Goal: Information Seeking & Learning: Find specific fact

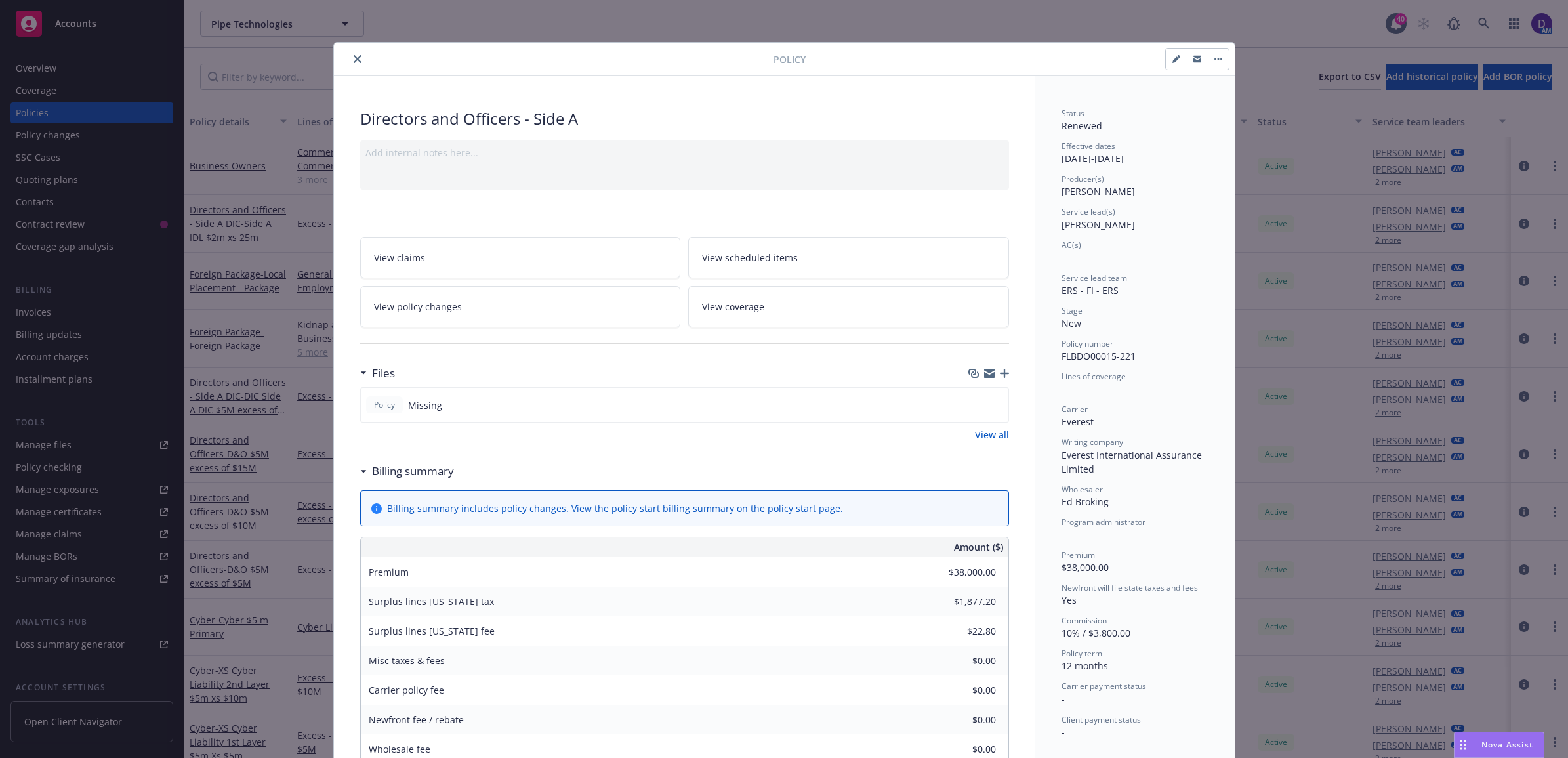
click at [352, 65] on button "close" at bounding box center [358, 59] width 16 height 16
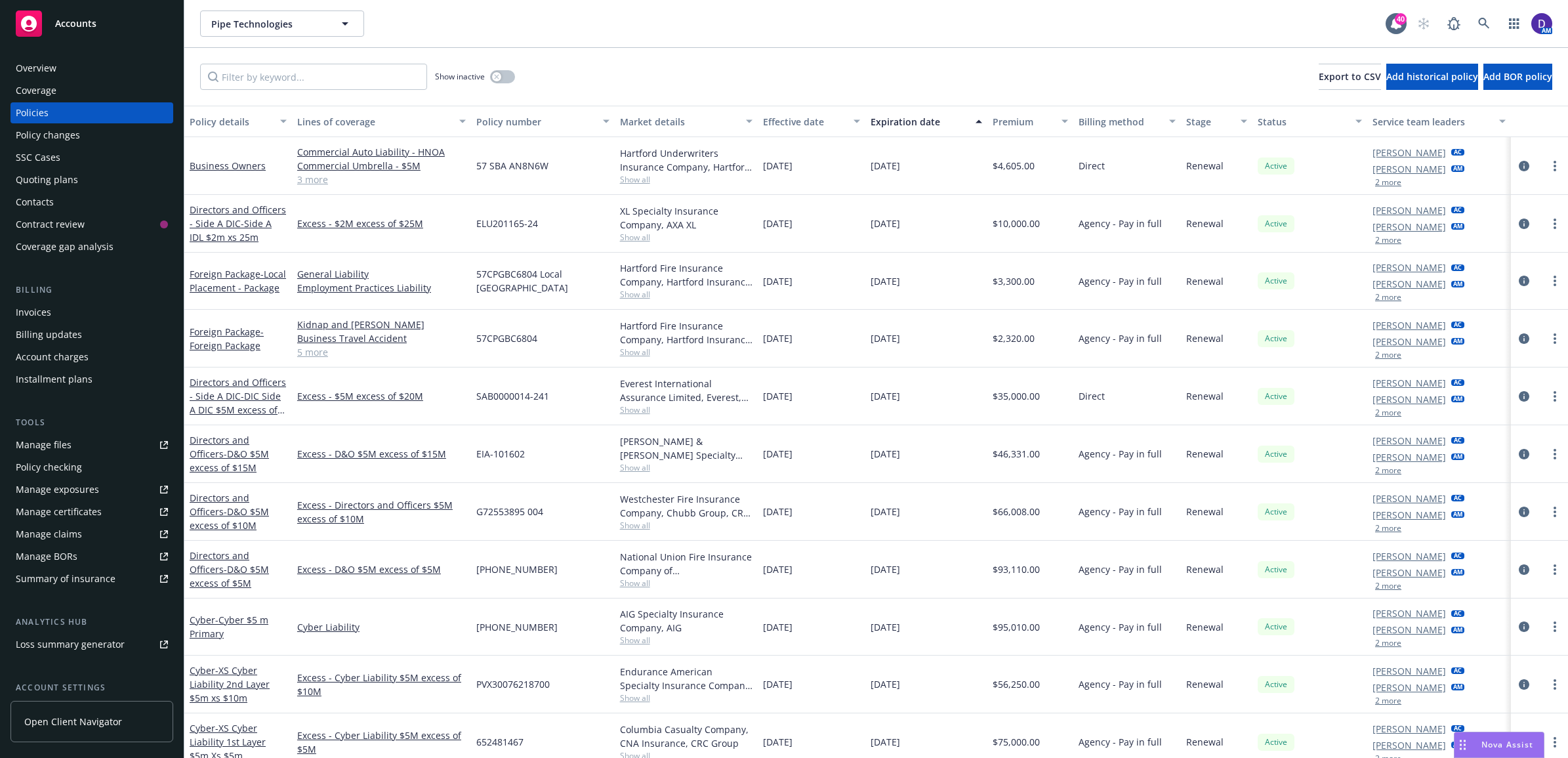
click at [1469, 26] on div "AM" at bounding box center [1481, 23] width 141 height 26
click at [1482, 25] on icon at bounding box center [1483, 22] width 11 height 11
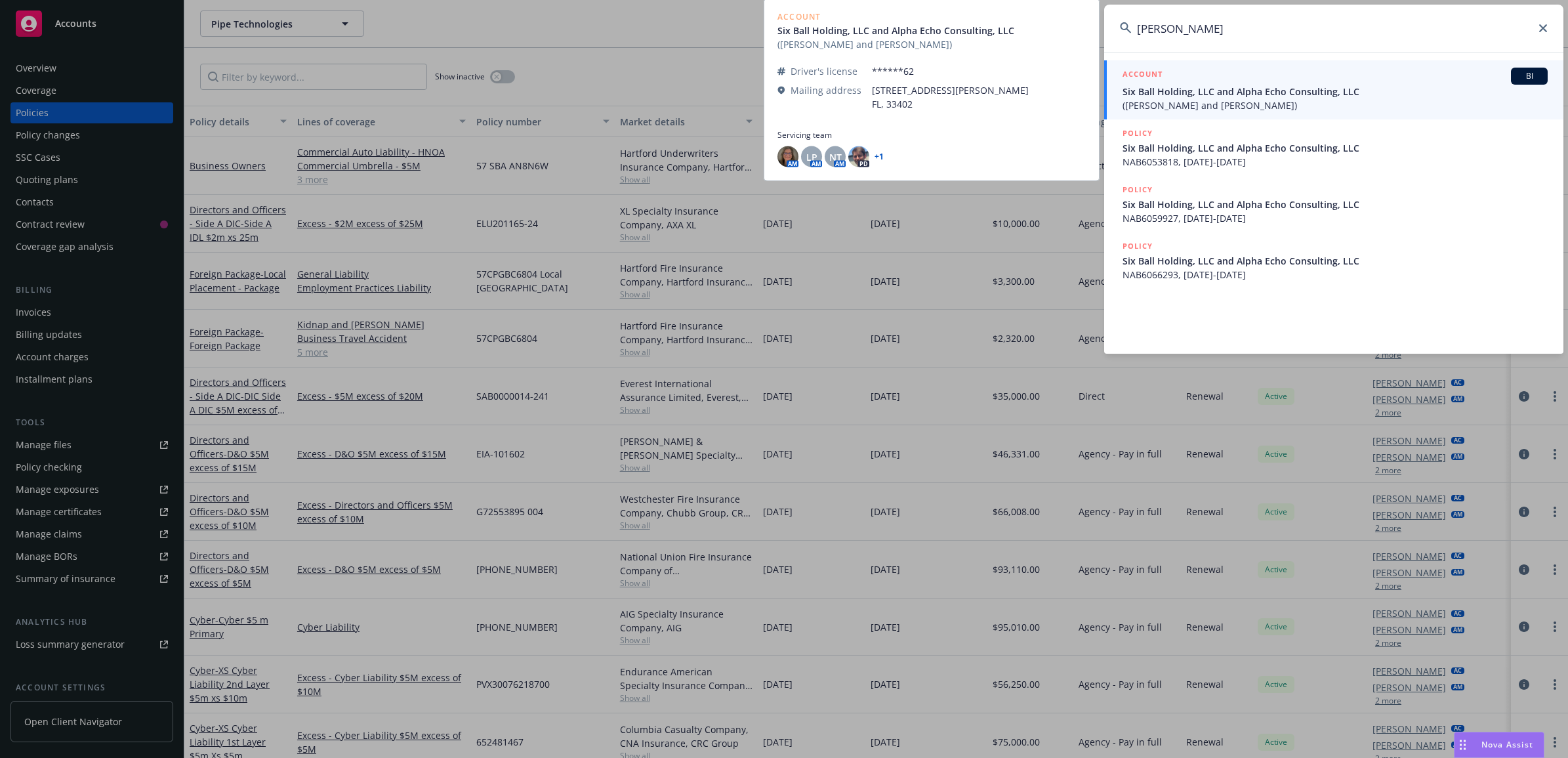
type input "[PERSON_NAME]"
click at [1165, 93] on span "Six Ball Holding, LLC and Alpha Echo Consulting, LLC" at bounding box center [1335, 91] width 425 height 14
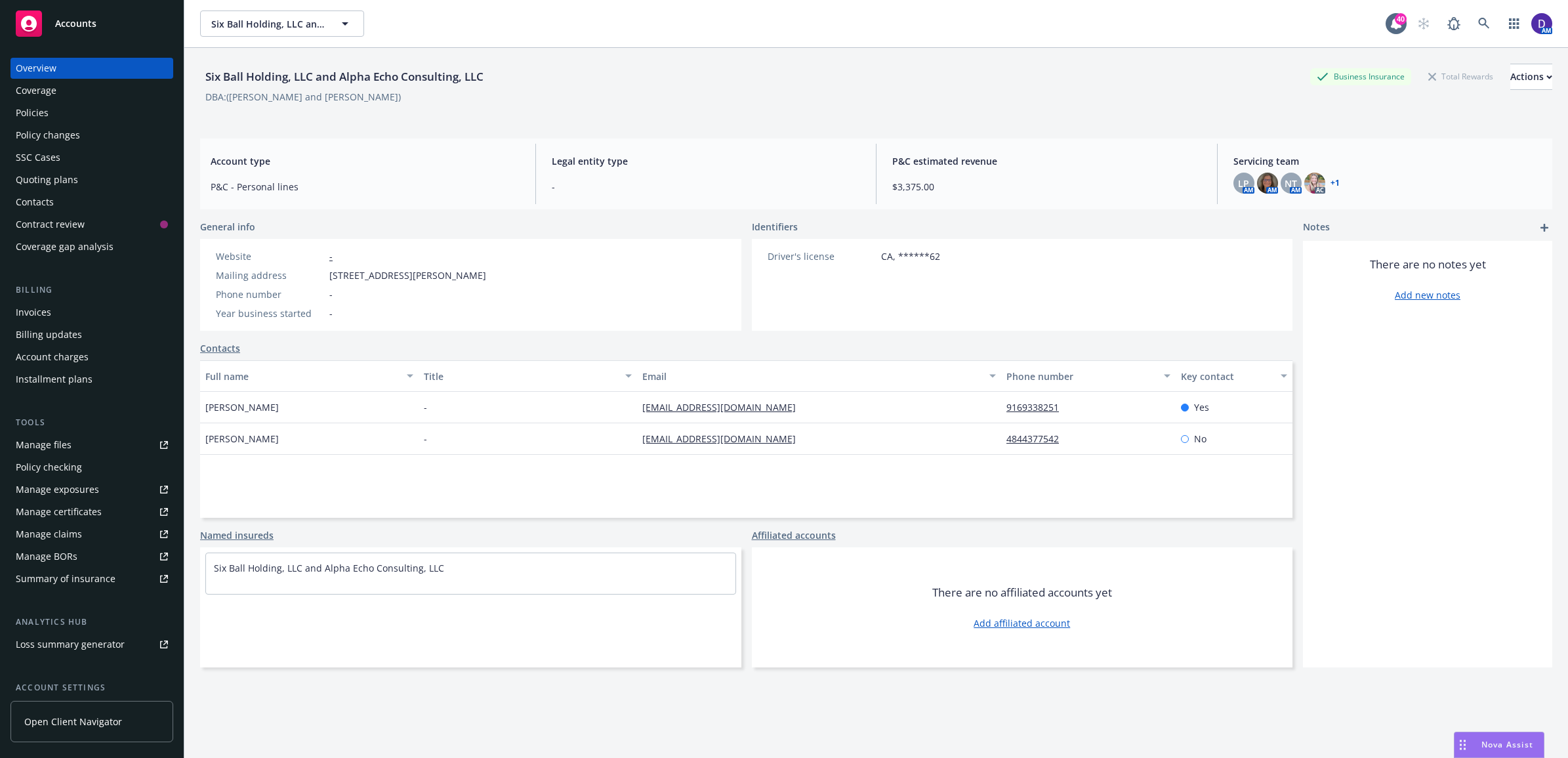
click at [80, 122] on div "Policies" at bounding box center [92, 112] width 152 height 21
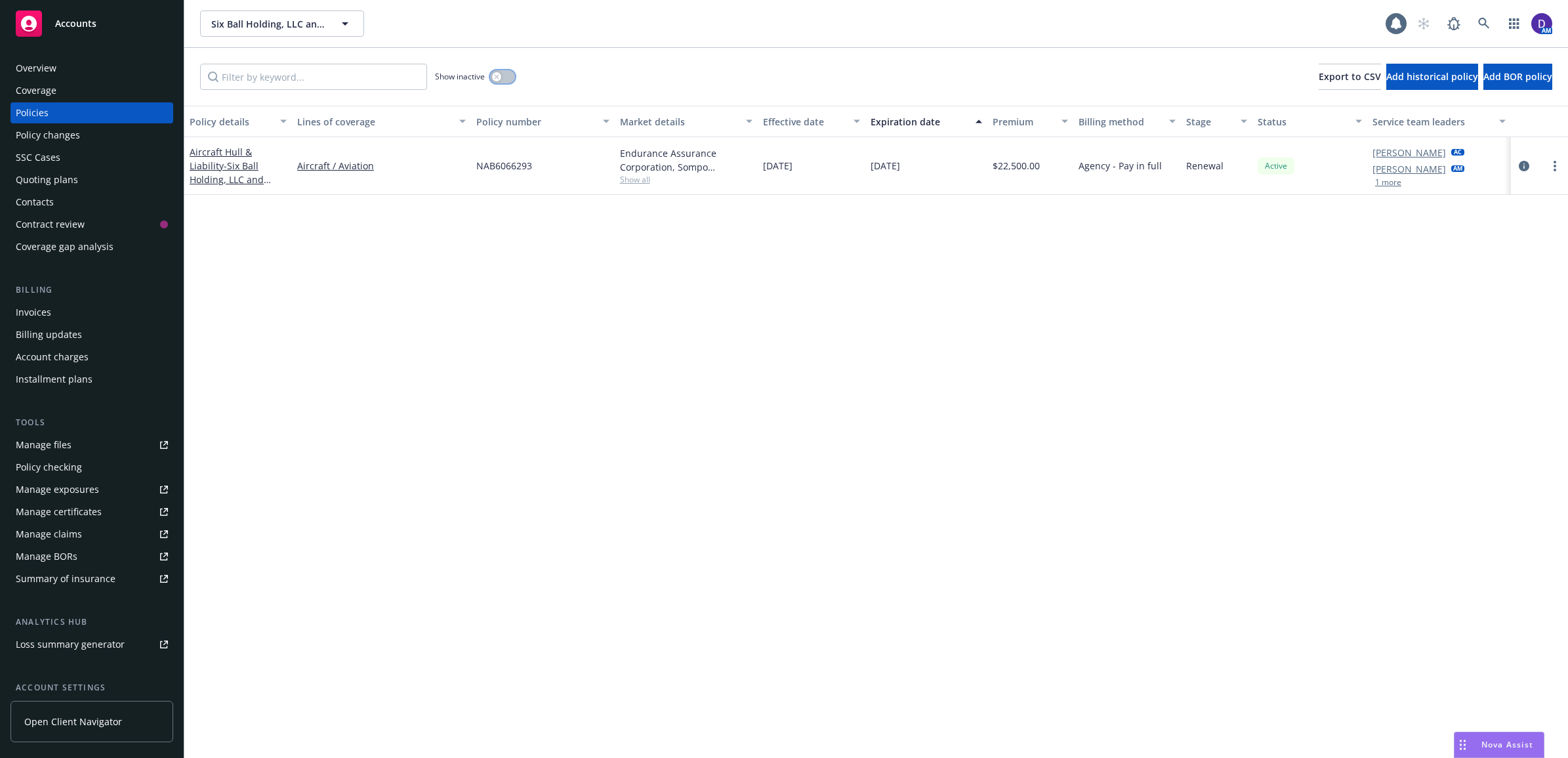
click at [498, 79] on icon "button" at bounding box center [496, 76] width 5 height 5
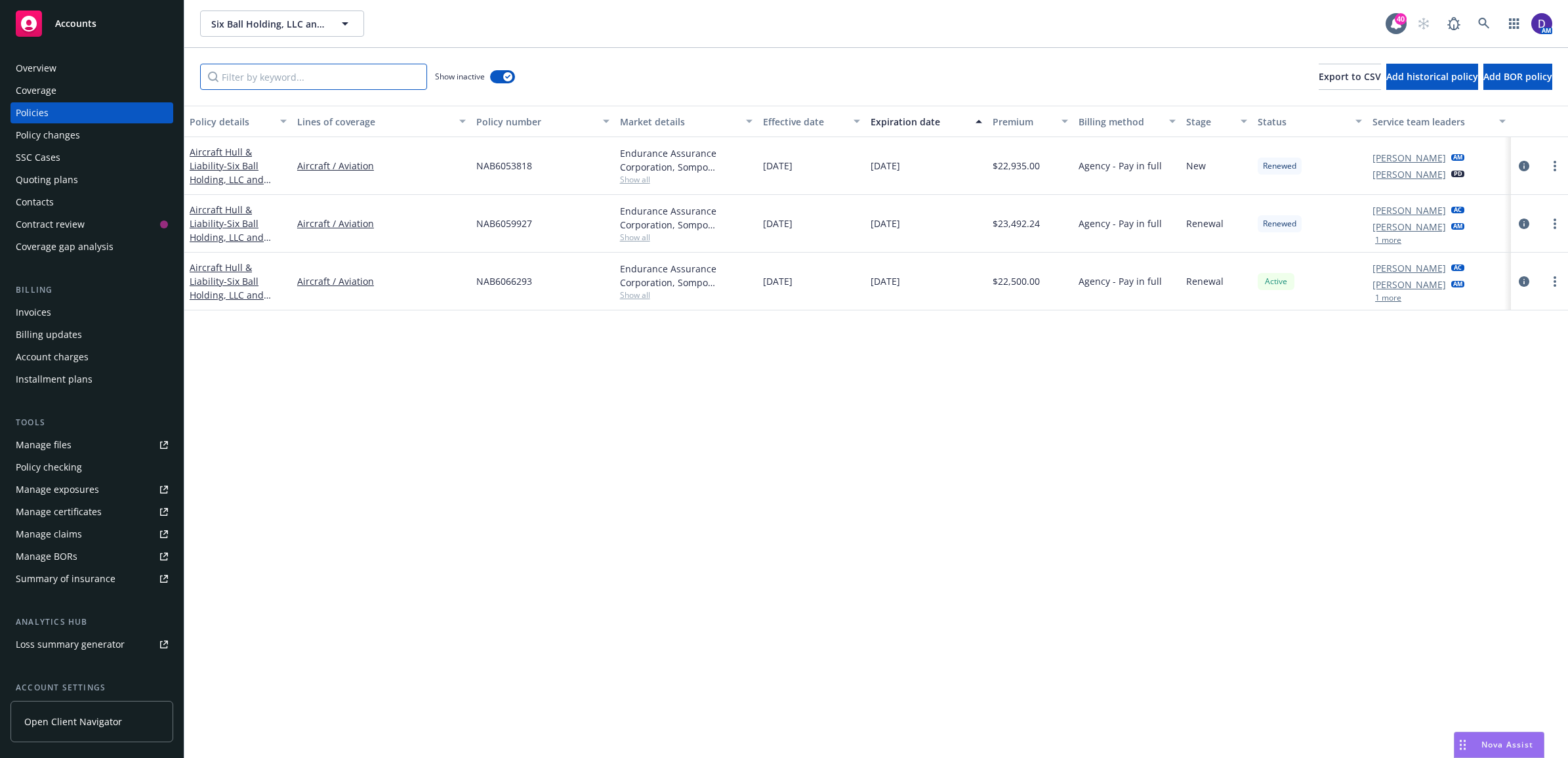
click at [323, 84] on input "Filter by keyword..." at bounding box center [313, 77] width 227 height 26
paste input "[PERSON_NAME]"
type input "[PERSON_NAME]"
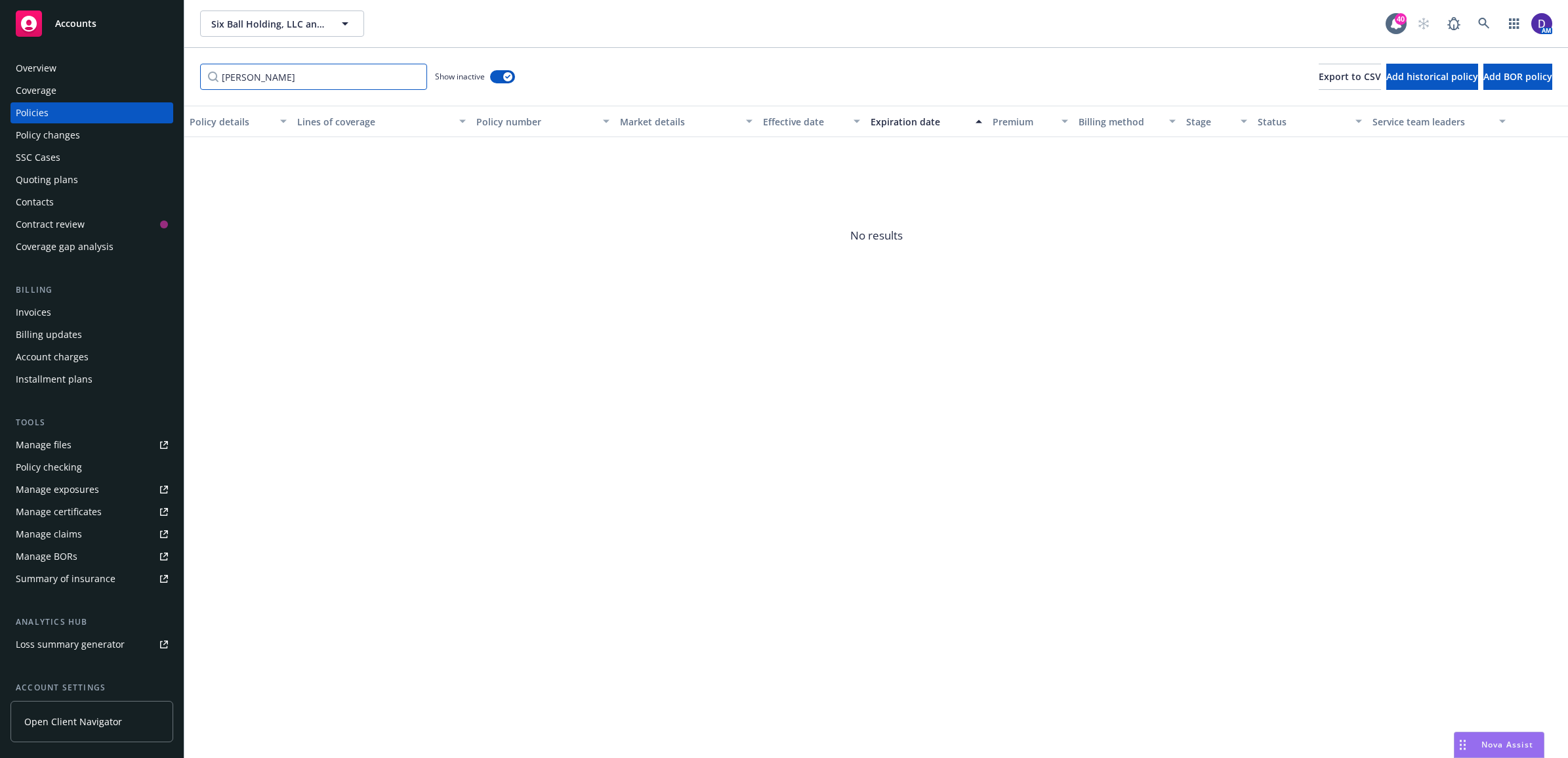
click at [397, 77] on input "[PERSON_NAME]" at bounding box center [313, 77] width 227 height 26
click at [412, 79] on input "[PERSON_NAME]" at bounding box center [313, 77] width 227 height 26
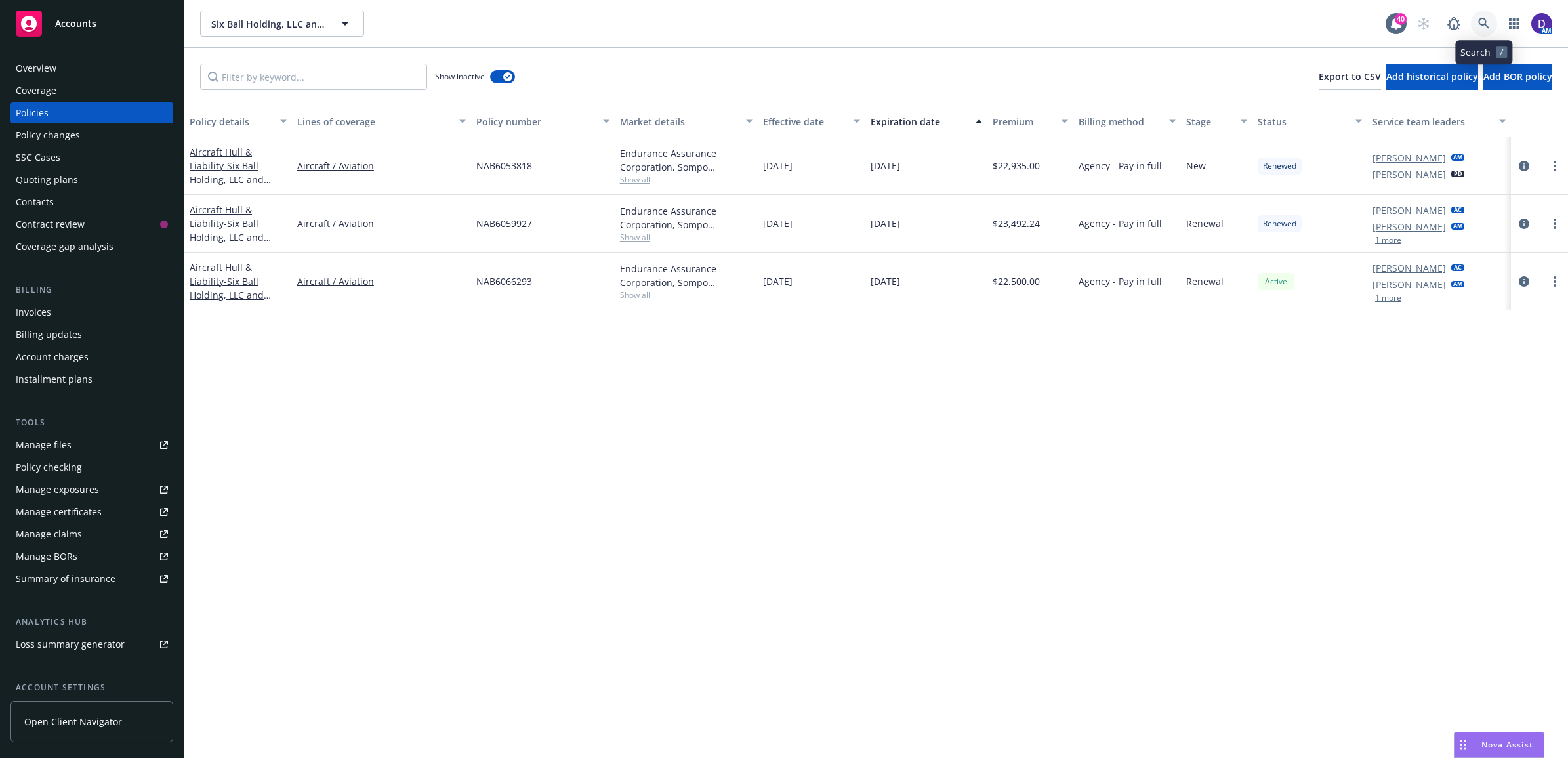
click at [1474, 25] on link at bounding box center [1484, 23] width 26 height 26
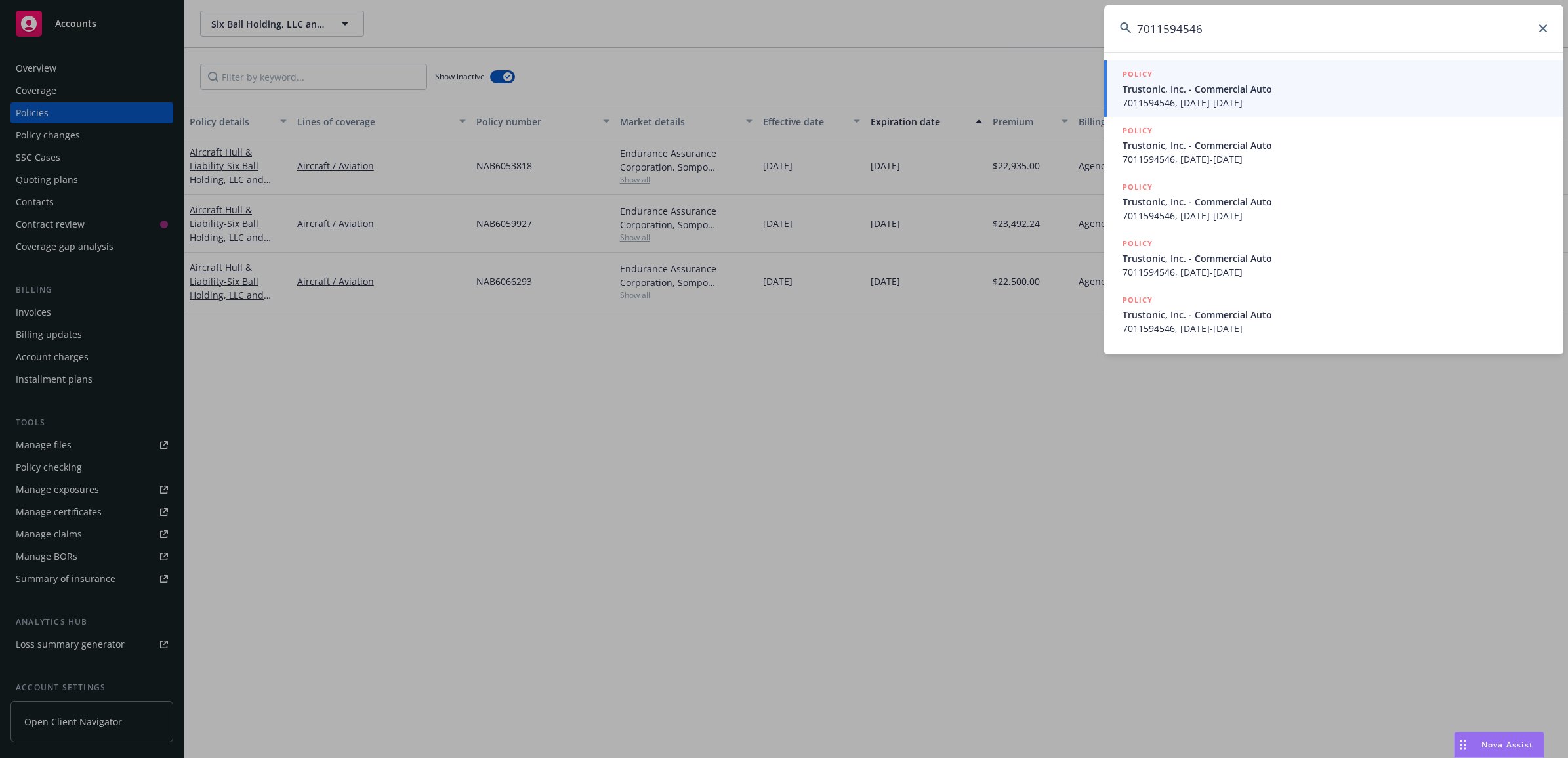
type input "7011594546"
click at [1307, 102] on span "7011594546, [DATE]-[DATE]" at bounding box center [1335, 102] width 425 height 14
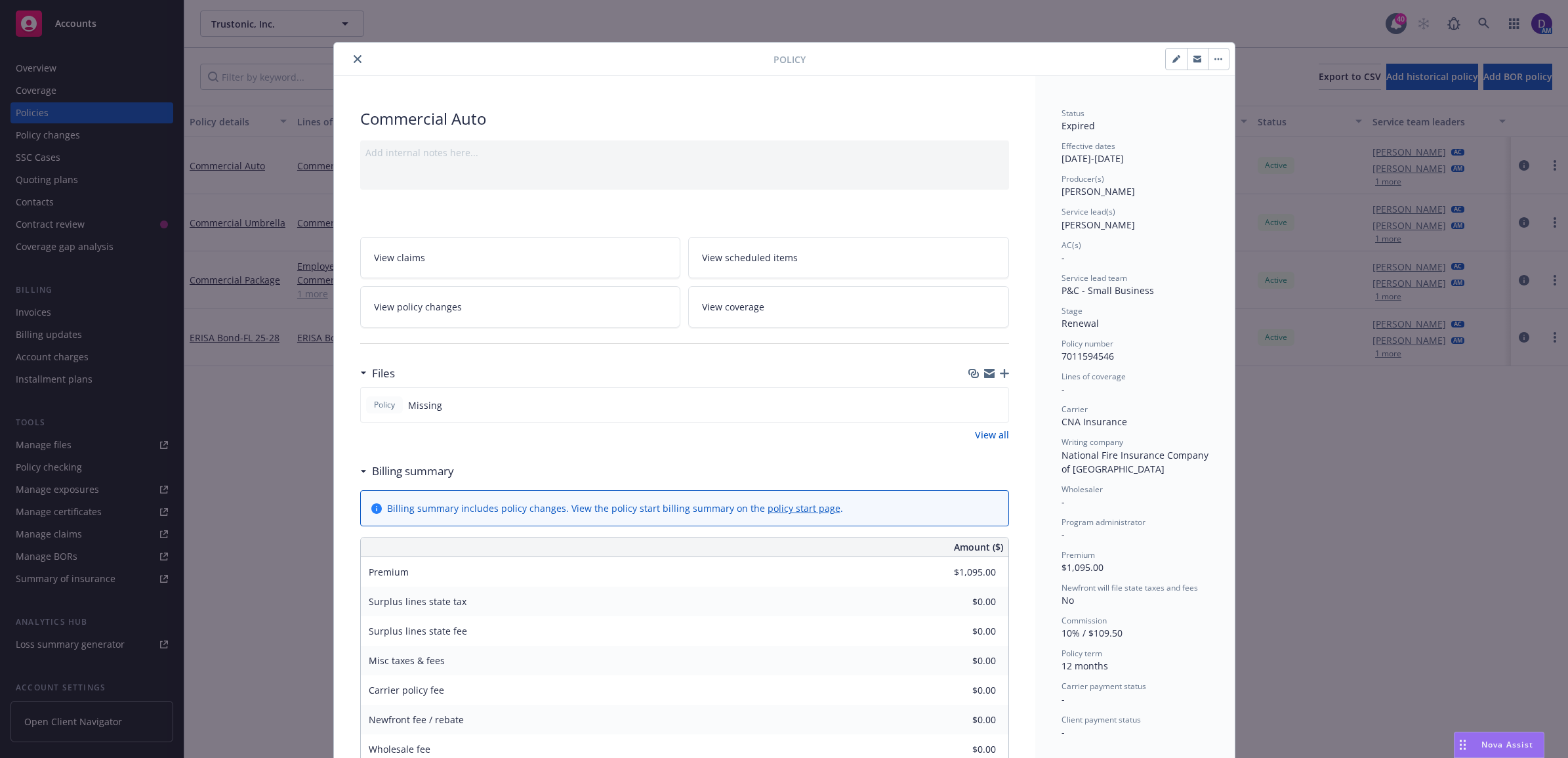
click at [340, 57] on div at bounding box center [556, 59] width 434 height 16
click at [359, 59] on div at bounding box center [556, 59] width 434 height 16
click at [354, 59] on icon "close" at bounding box center [358, 59] width 8 height 8
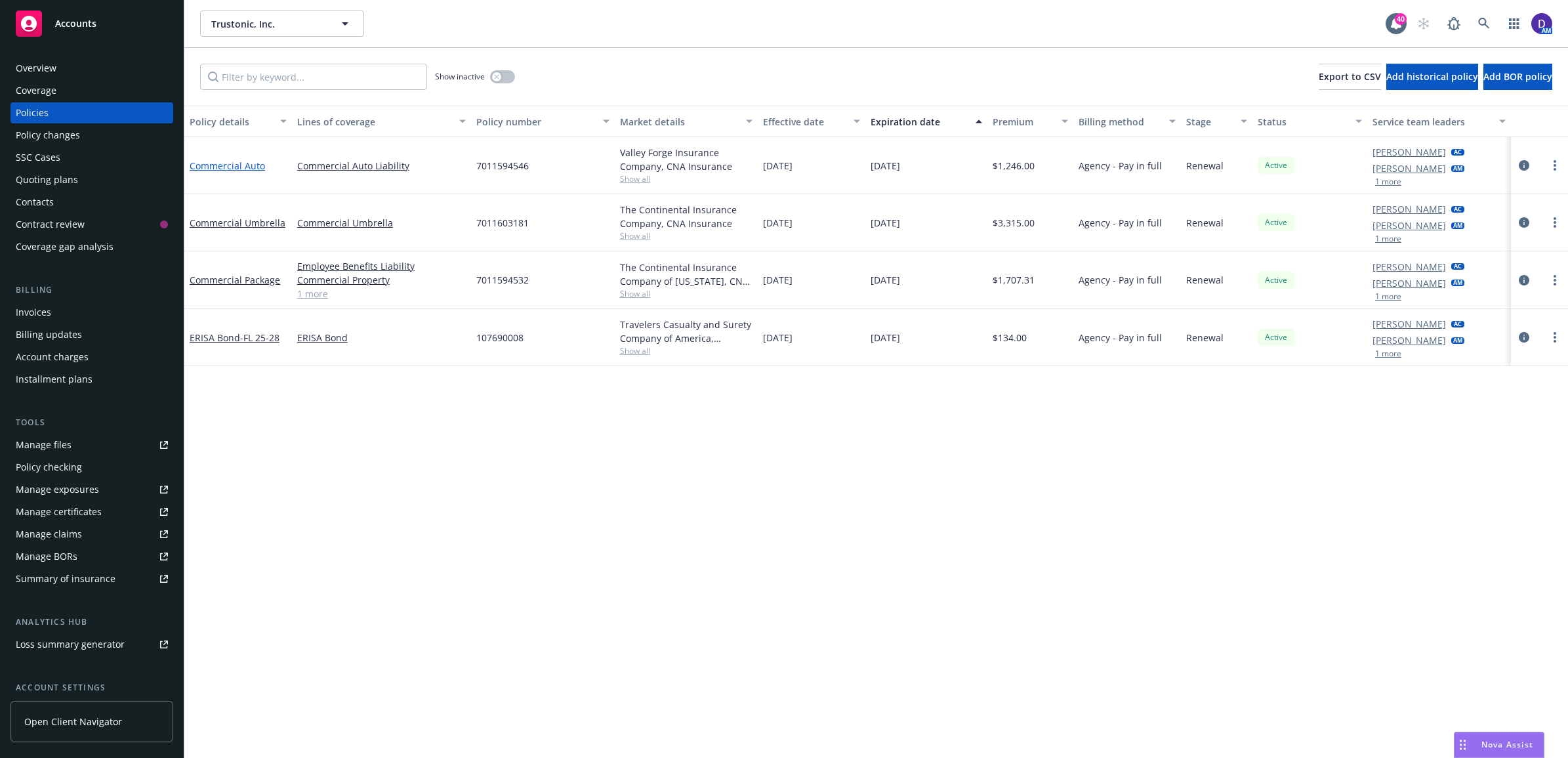
click at [240, 165] on link "Commercial Auto" at bounding box center [227, 165] width 75 height 12
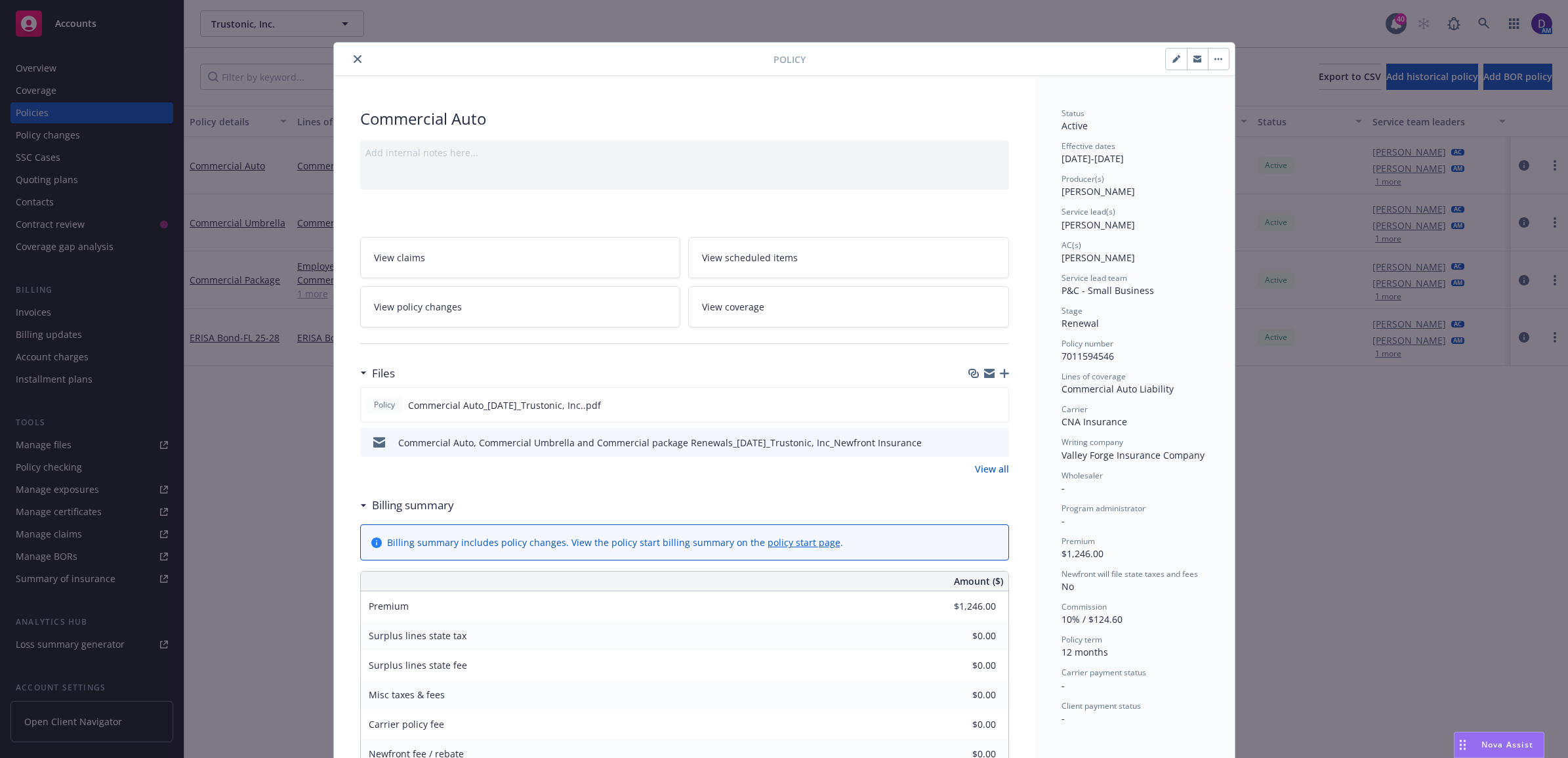
click at [354, 58] on icon "close" at bounding box center [358, 59] width 8 height 8
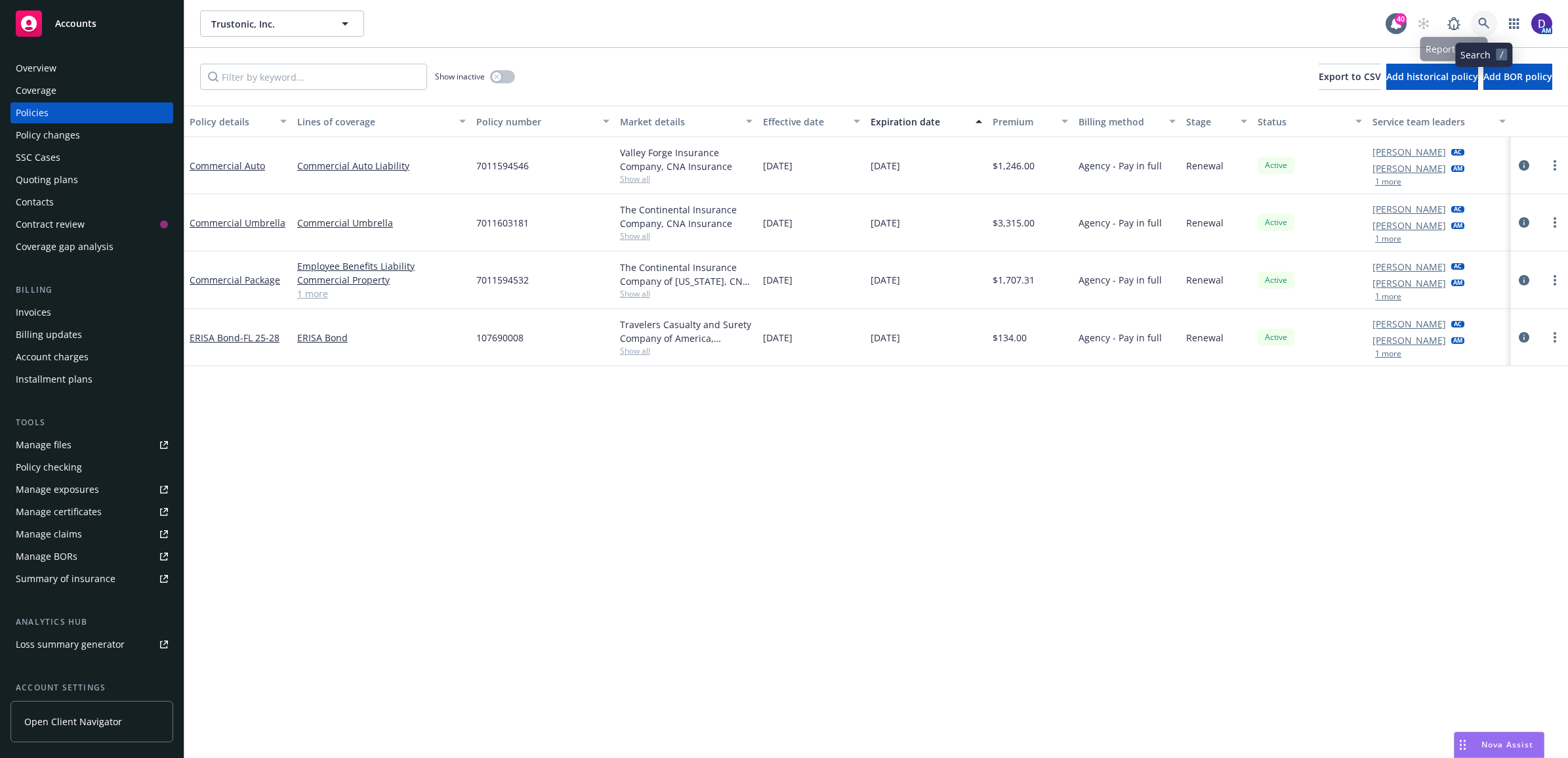
click at [1478, 21] on icon at bounding box center [1483, 22] width 11 height 11
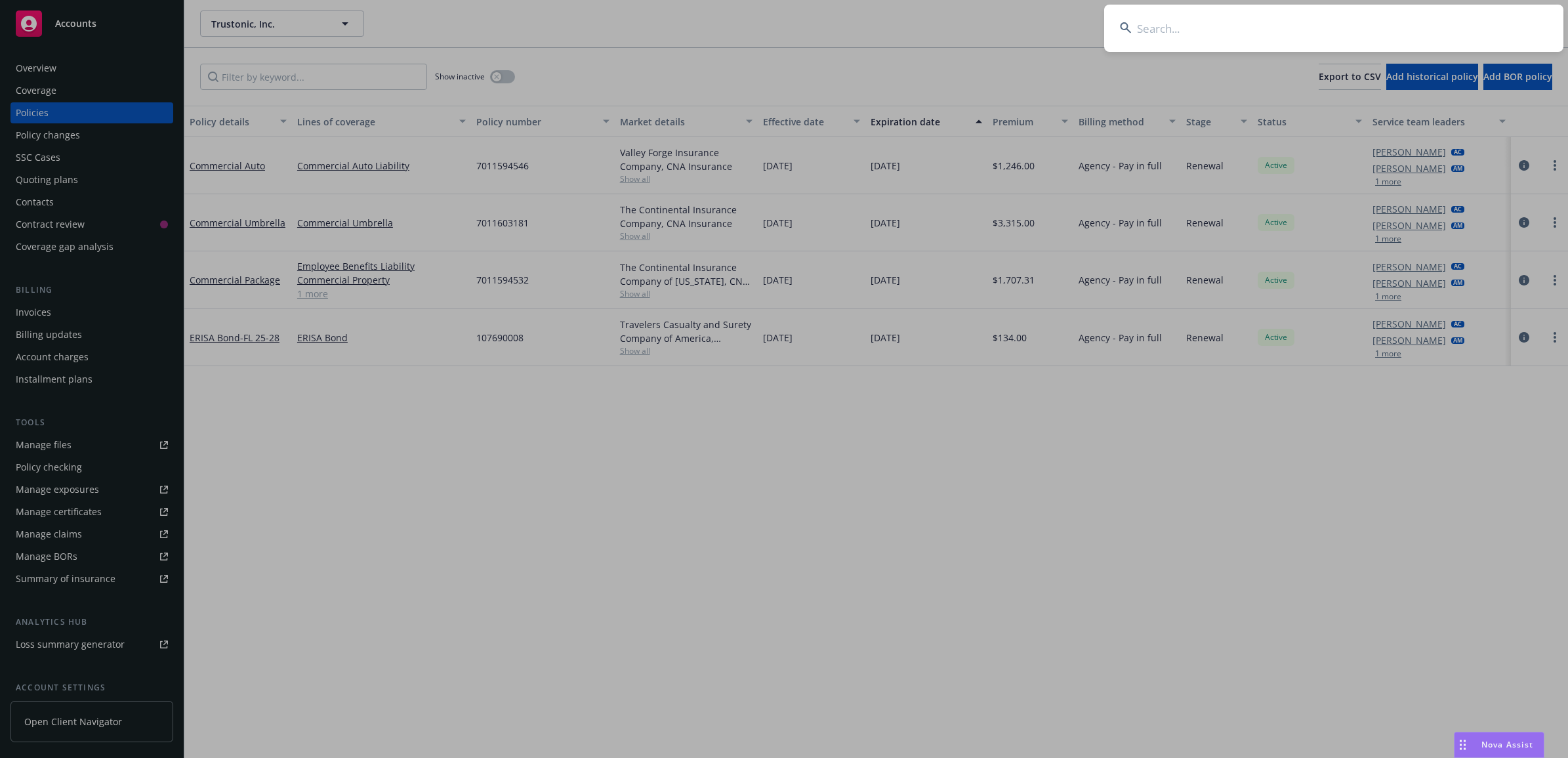
type input "VESQ333190"
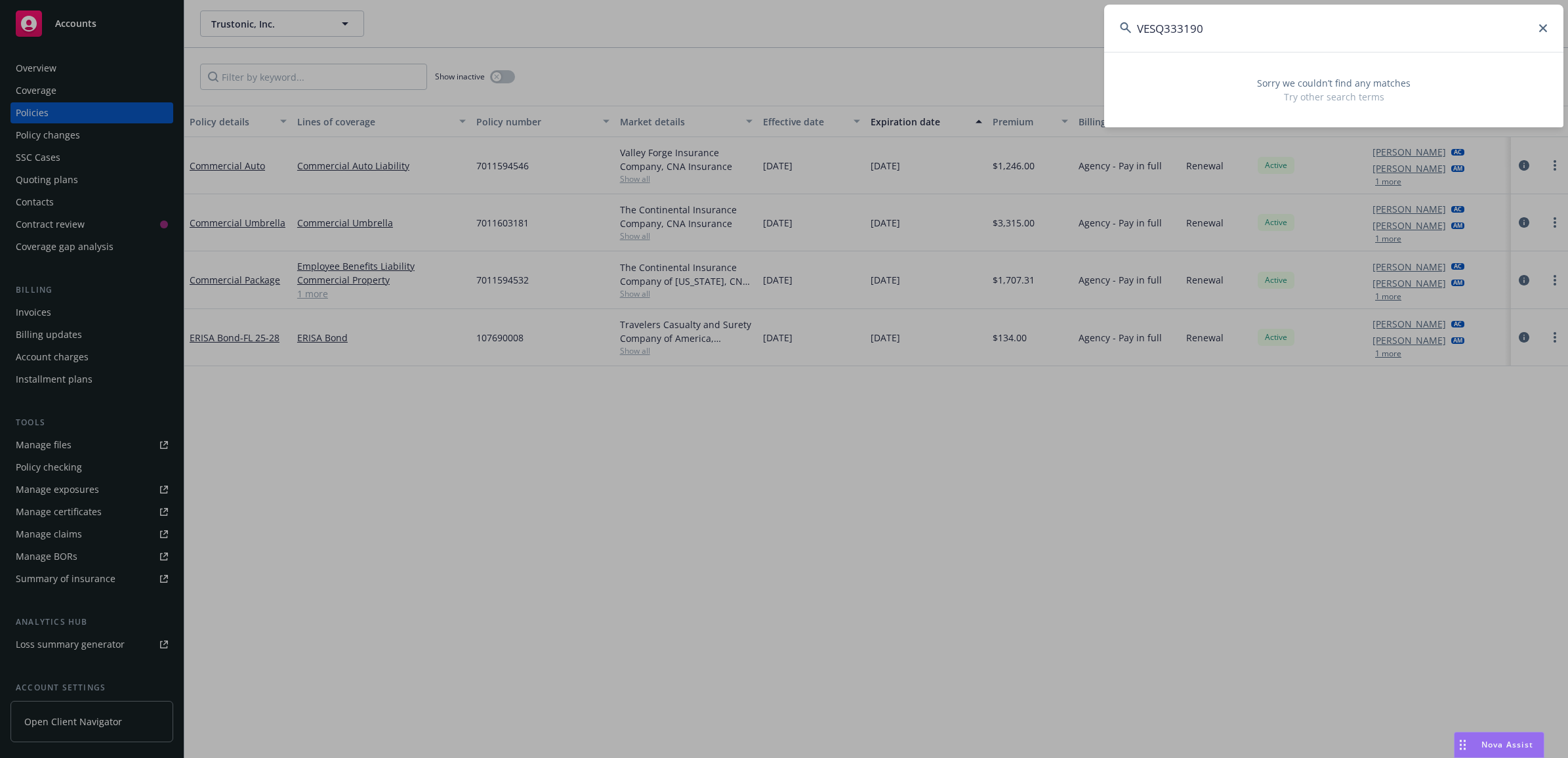
drag, startPoint x: 1217, startPoint y: 25, endPoint x: 761, endPoint y: -38, distance: 460.3
click at [761, 0] on html "Accounts Overview Coverage Policies Policy changes SSC Cases Quoting plans Cont…" at bounding box center [784, 379] width 1568 height 758
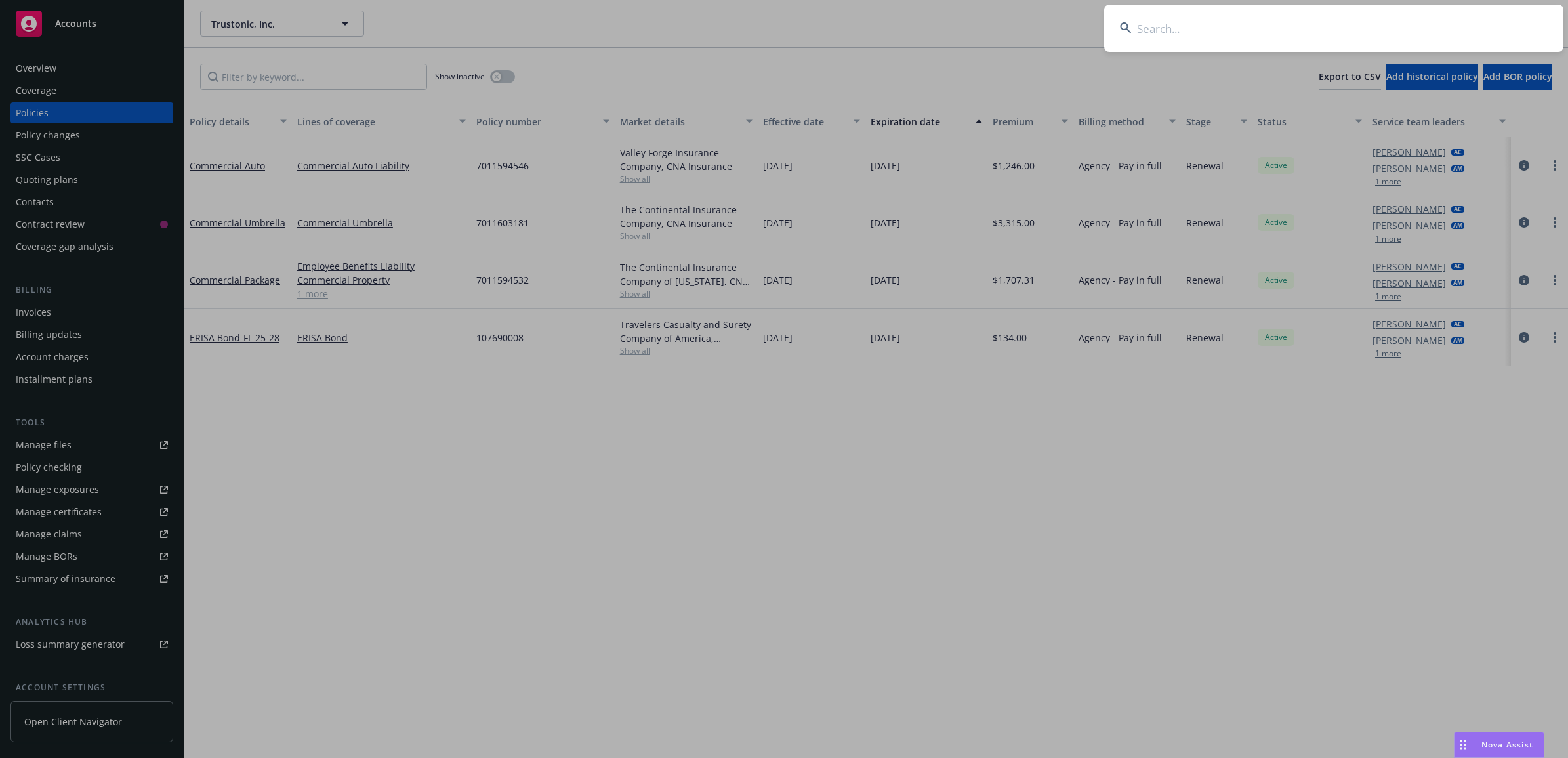
paste input "[PHONE_NUMBER]"
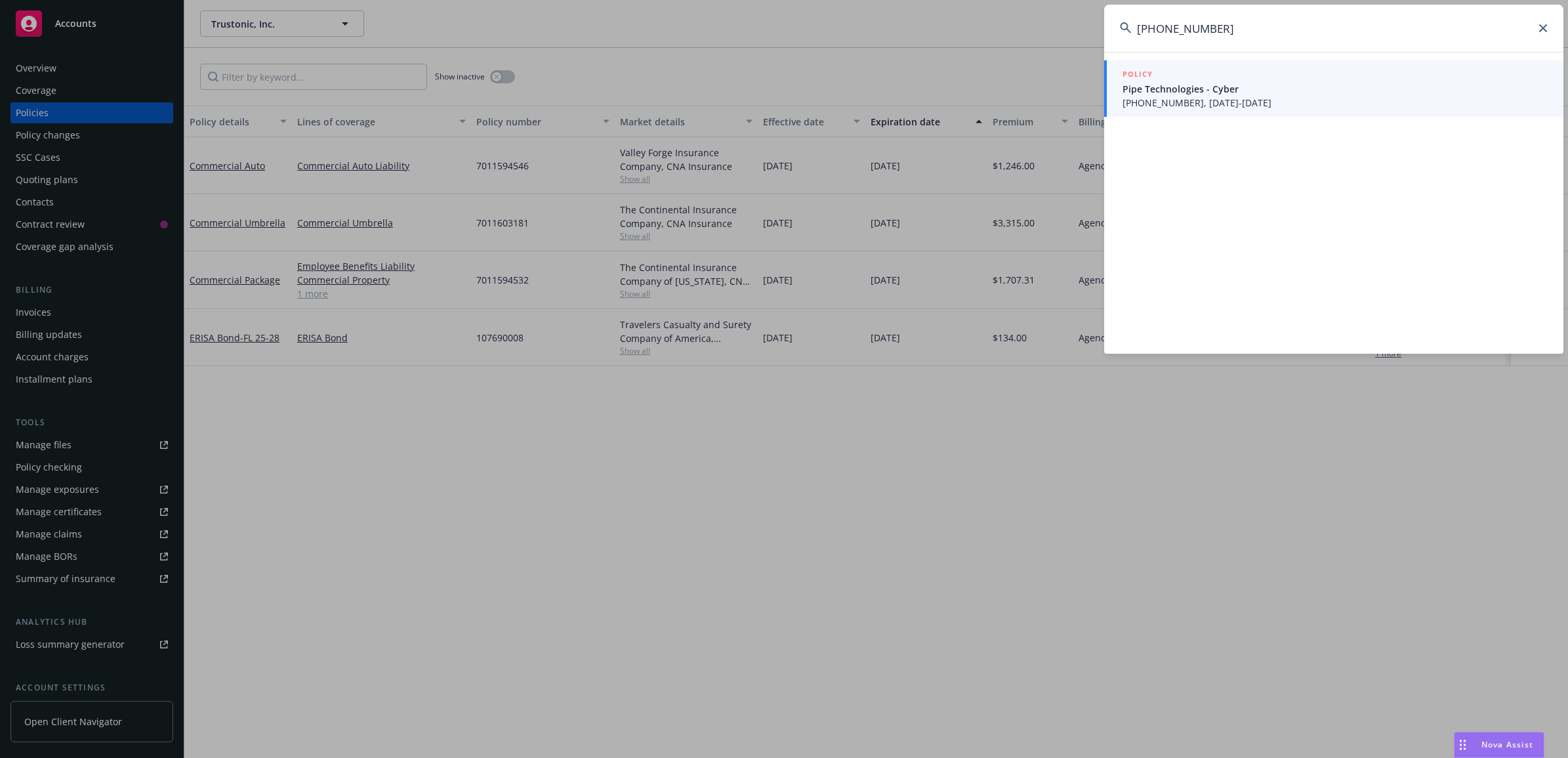
type input "[PHONE_NUMBER]"
click at [1231, 102] on span "[PHONE_NUMBER], [DATE]-[DATE]" at bounding box center [1335, 102] width 425 height 14
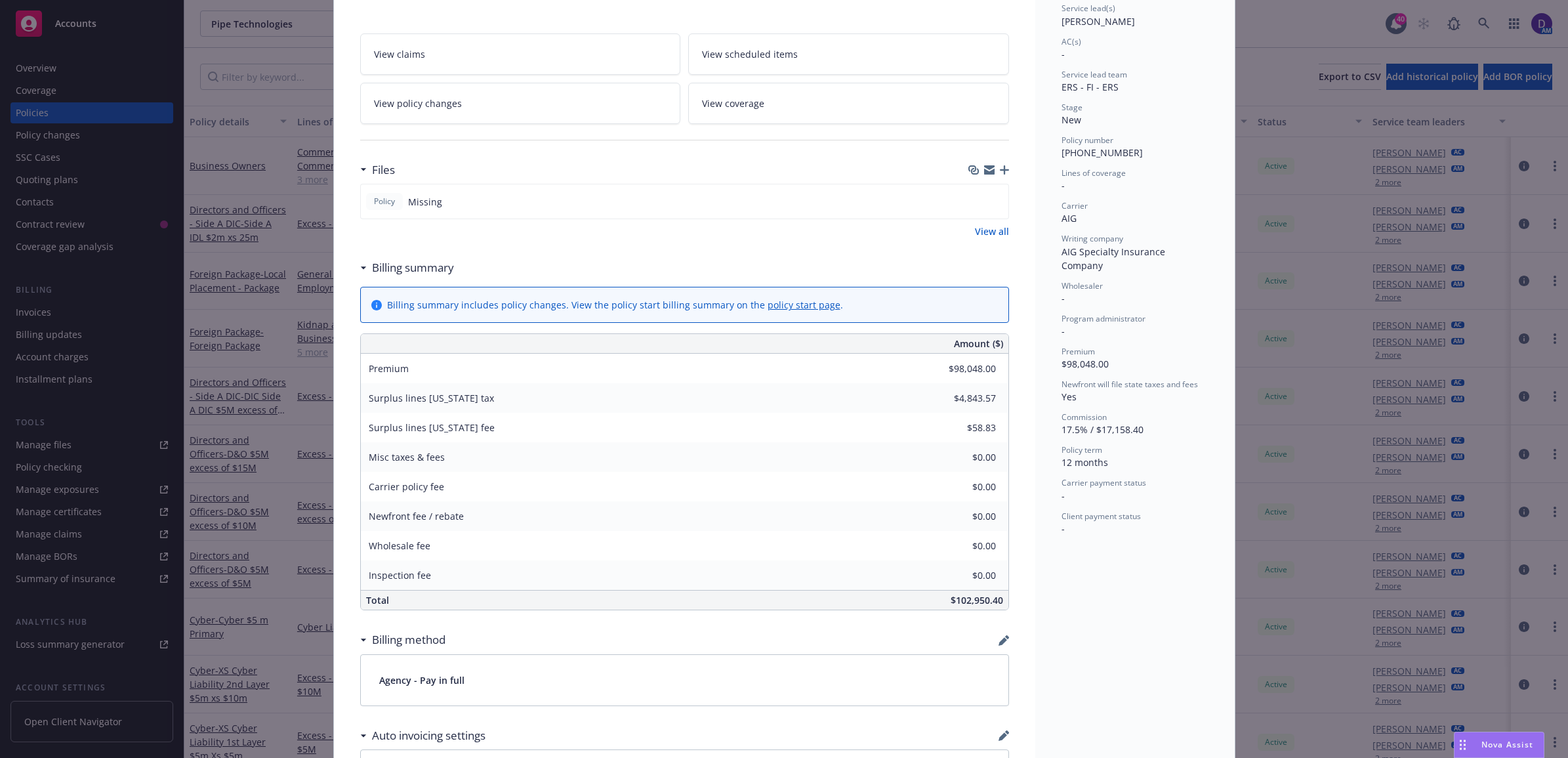
scroll to position [328, 0]
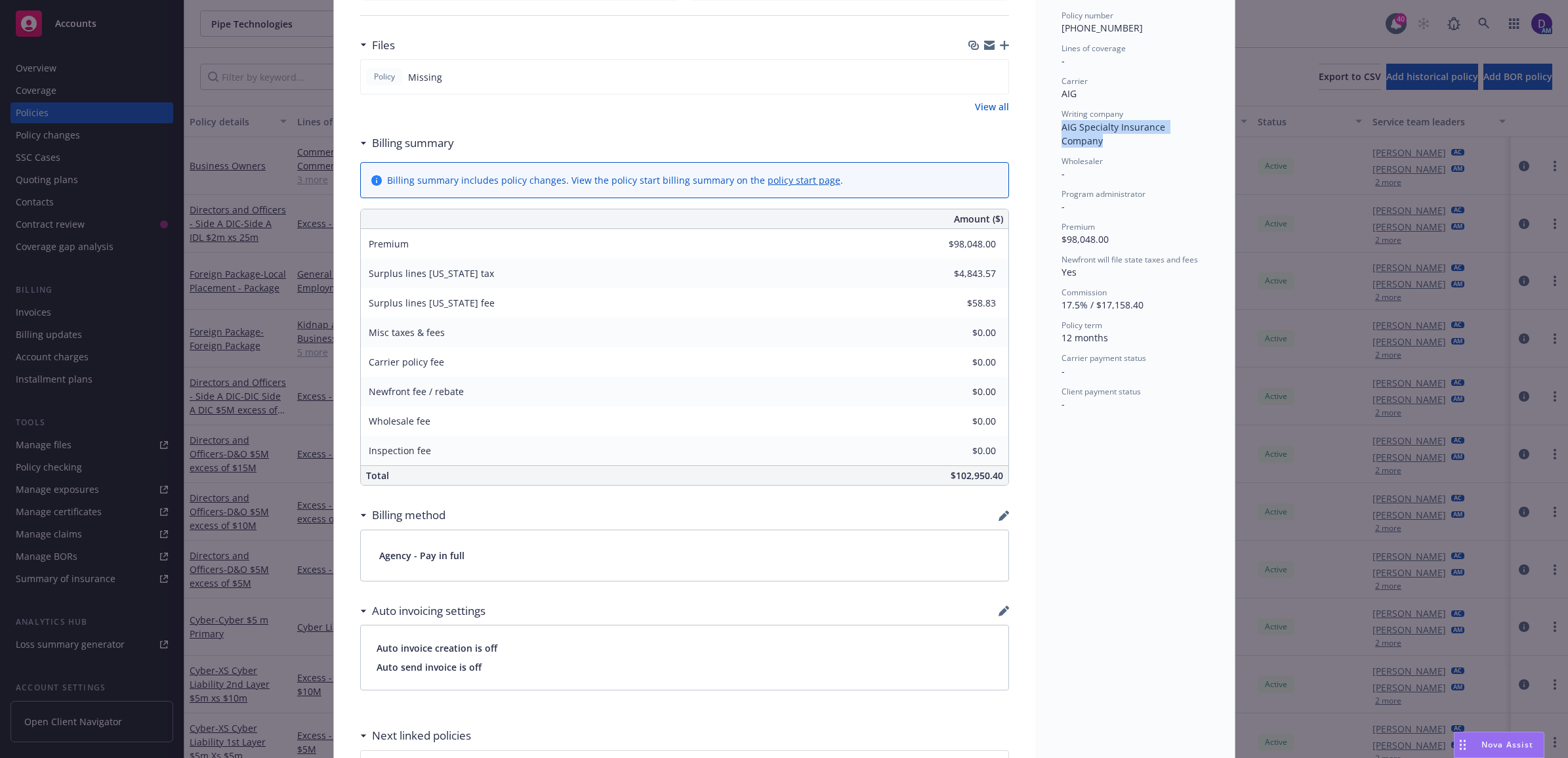
drag, startPoint x: 1198, startPoint y: 129, endPoint x: 1056, endPoint y: 128, distance: 142.0
click at [1062, 128] on div "Writing company AIG Specialty Insurance Company" at bounding box center [1135, 127] width 147 height 38
copy span "AIG Specialty Insurance Company"
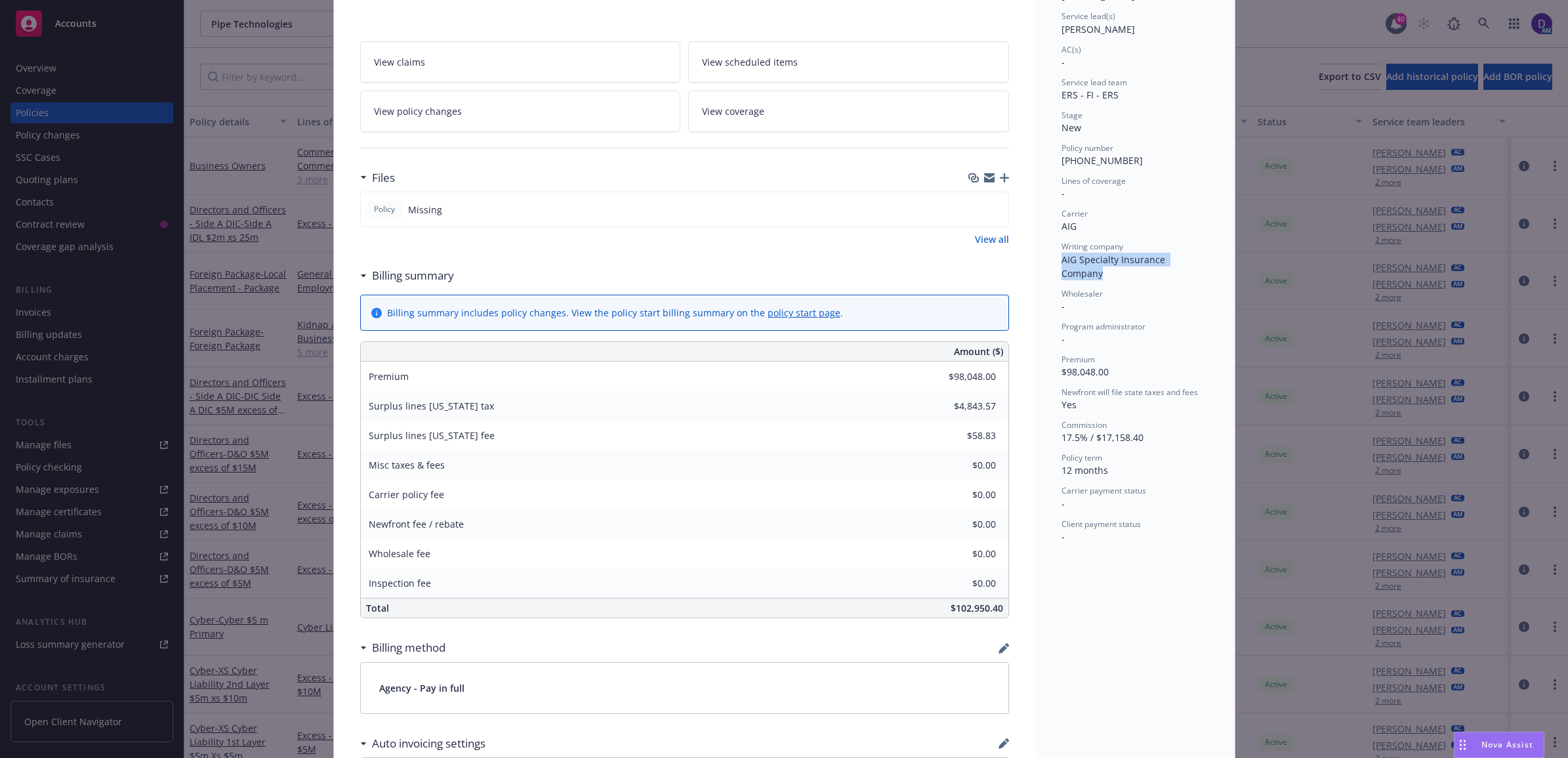
scroll to position [246, 0]
